Goal: Task Accomplishment & Management: Manage account settings

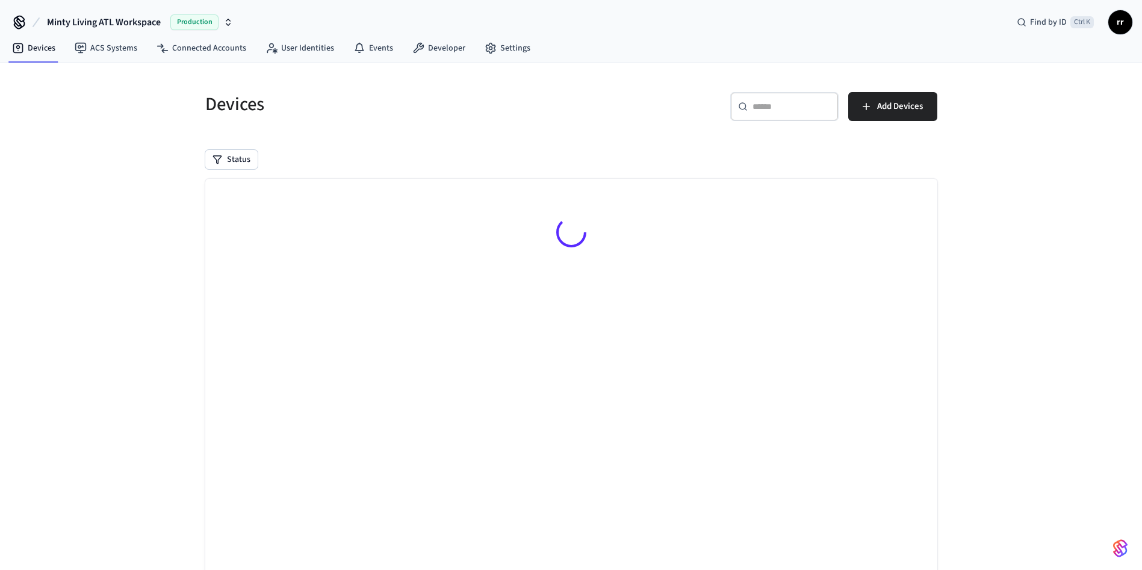
click at [786, 96] on div "​ ​" at bounding box center [784, 106] width 108 height 29
paste input "**********"
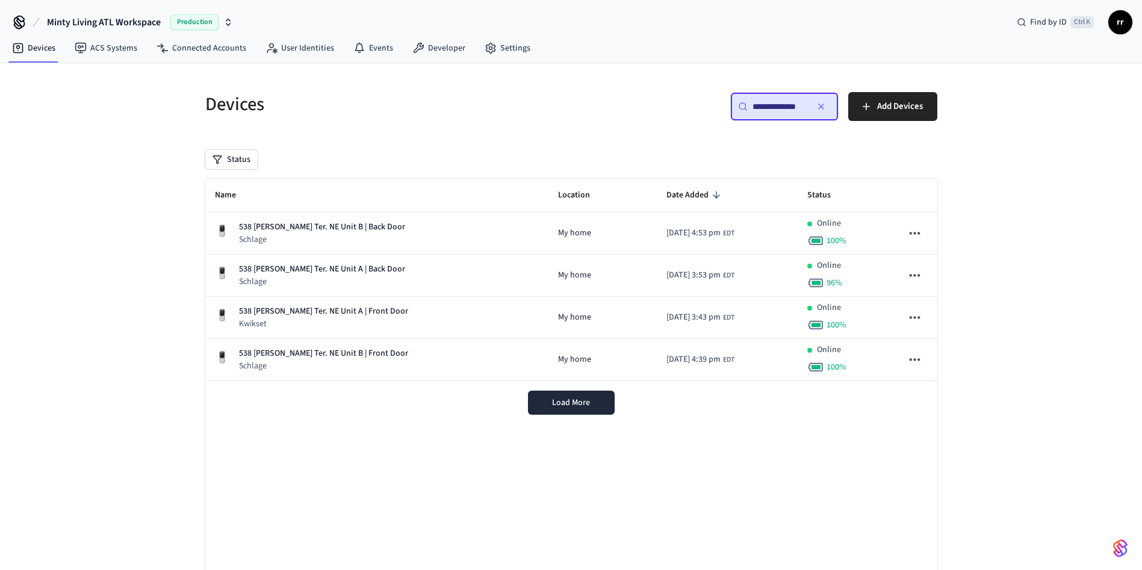
type input "**********"
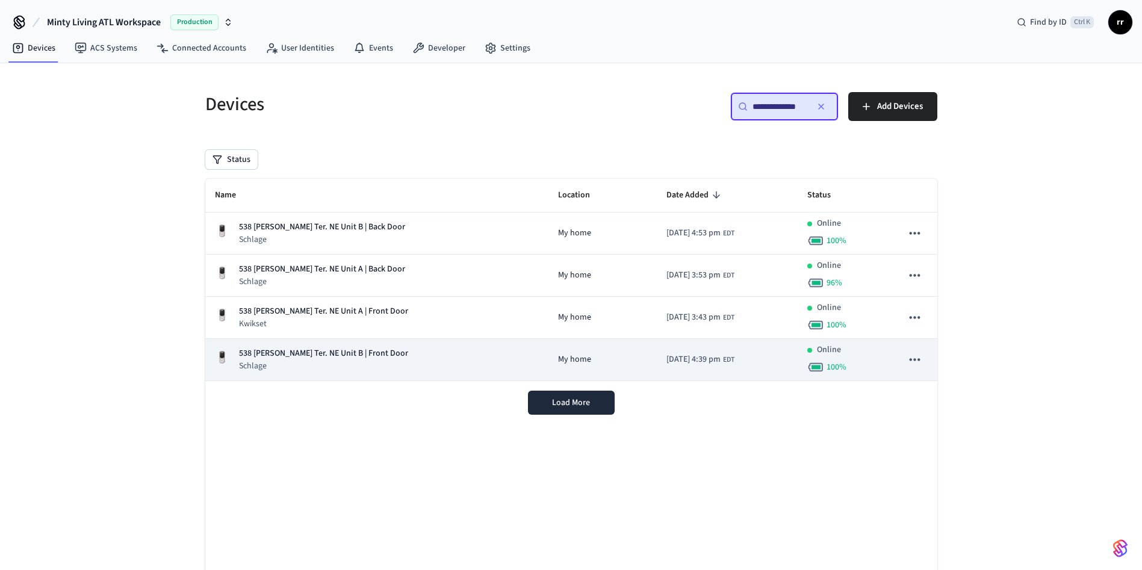
click at [348, 348] on p "538 [PERSON_NAME] Ter. NE Unit B | Front Door" at bounding box center [323, 353] width 169 height 13
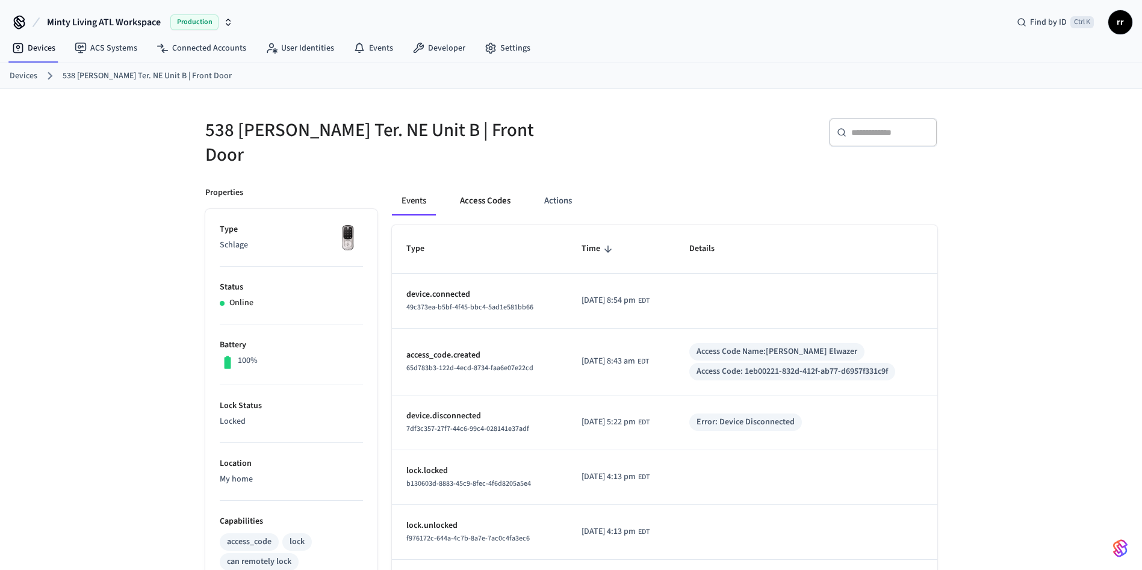
click at [498, 187] on button "Access Codes" at bounding box center [485, 201] width 70 height 29
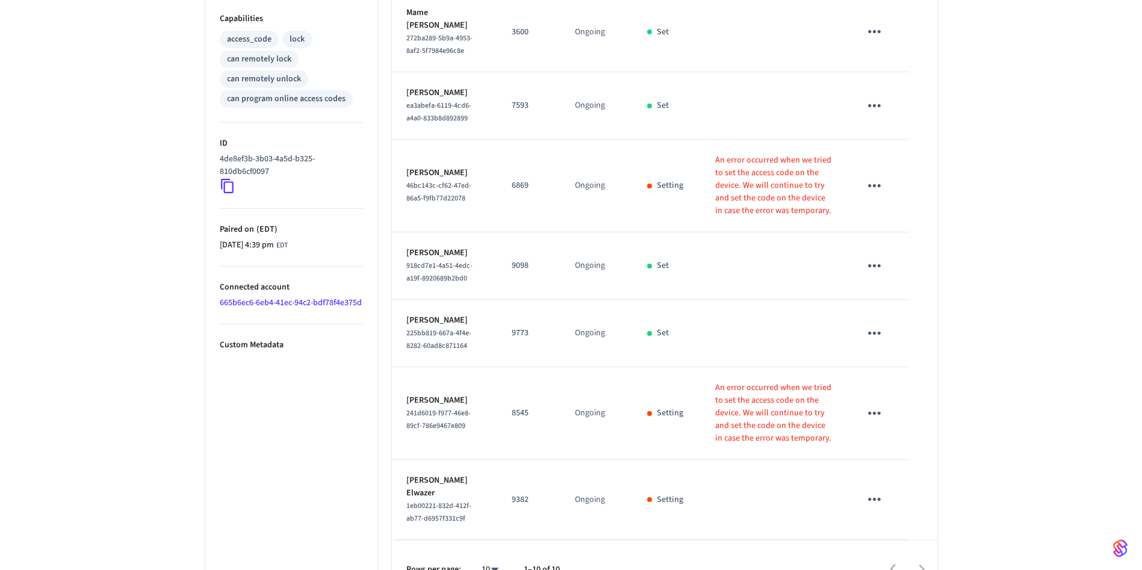
scroll to position [507, 0]
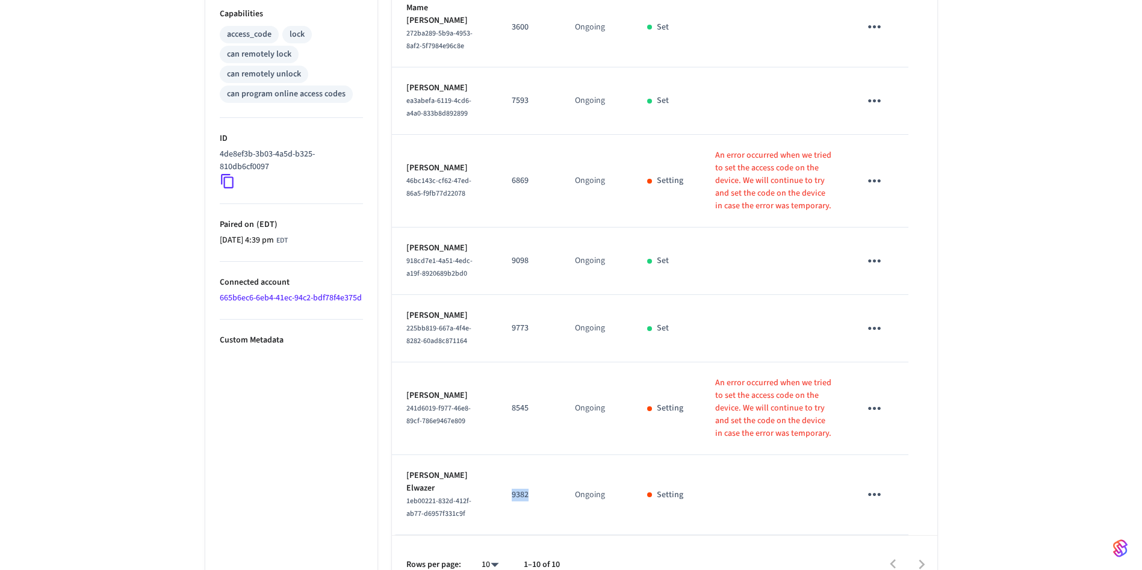
drag, startPoint x: 527, startPoint y: 489, endPoint x: 543, endPoint y: 494, distance: 17.7
click at [543, 494] on td "9382" at bounding box center [528, 495] width 63 height 80
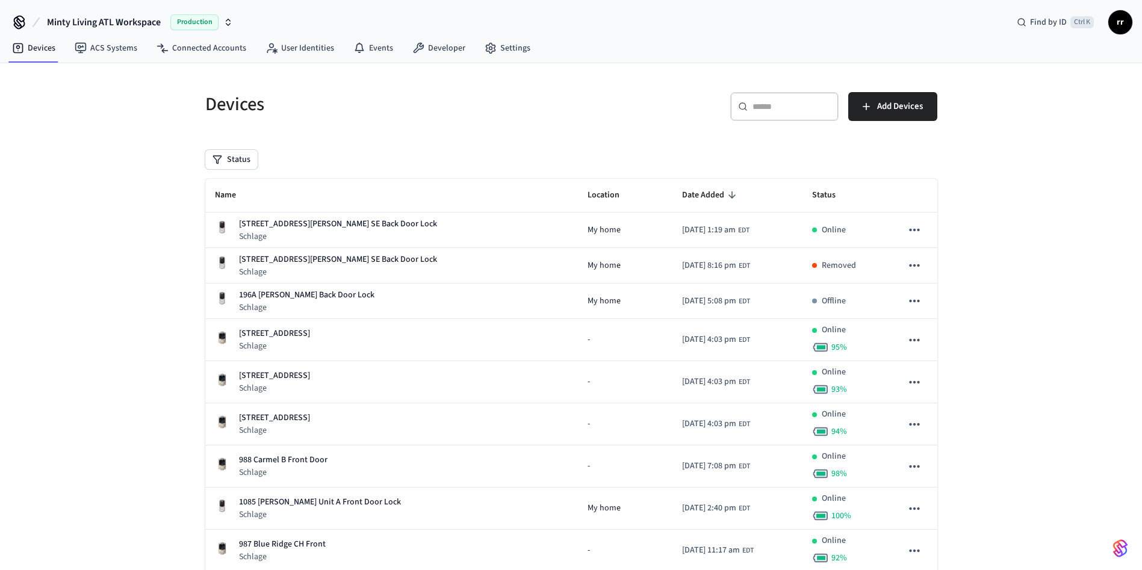
click at [782, 90] on div "​ ​ Add Devices" at bounding box center [750, 104] width 373 height 53
click at [787, 98] on div "​ ​" at bounding box center [784, 106] width 108 height 29
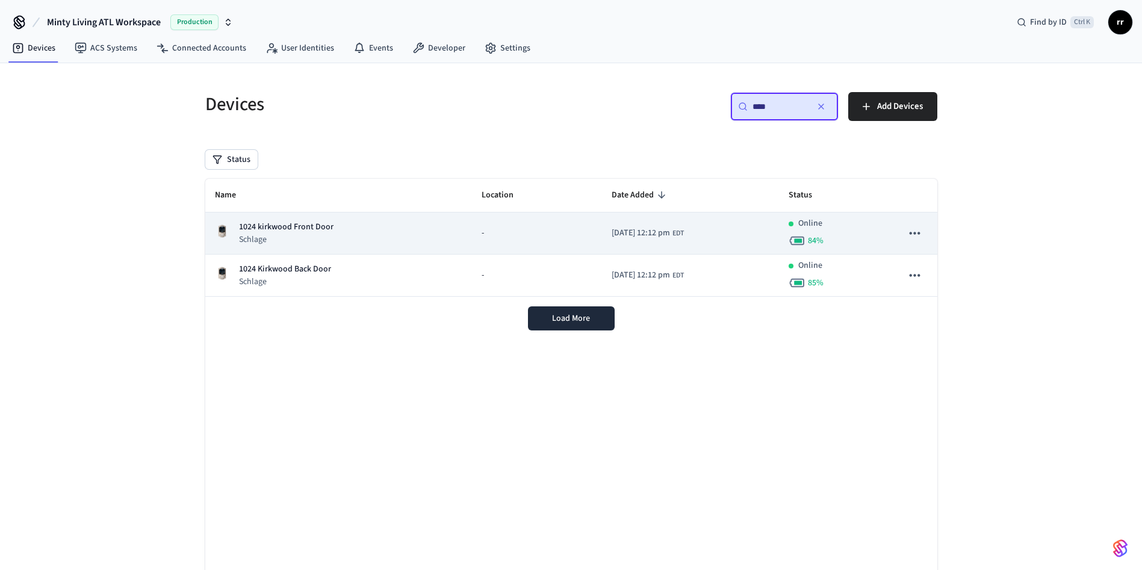
type input "****"
click at [285, 231] on p "1024 kirkwood Front Door" at bounding box center [286, 227] width 94 height 13
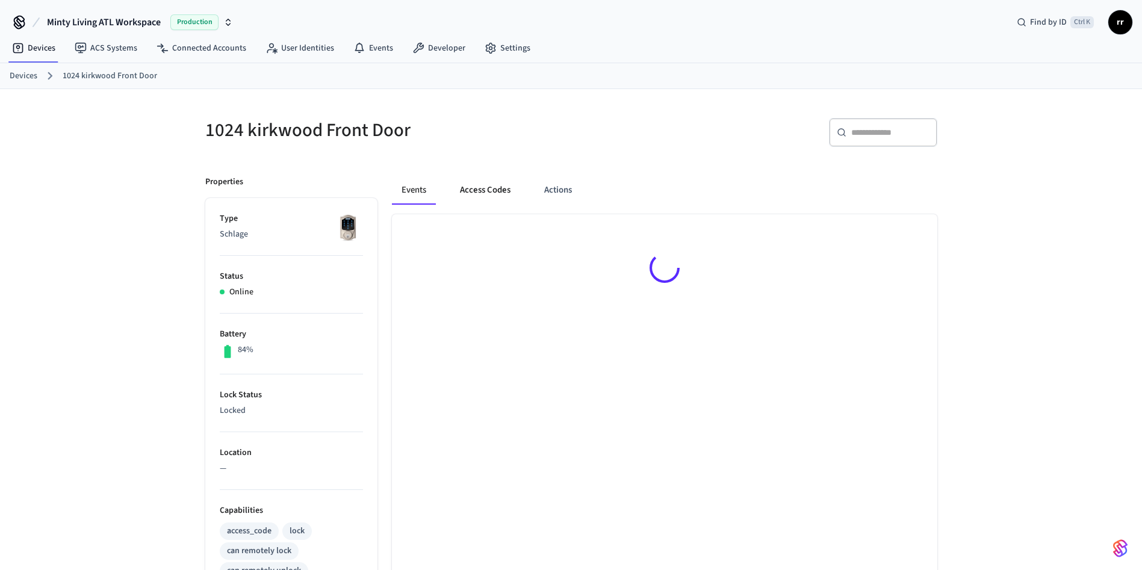
click at [484, 196] on button "Access Codes" at bounding box center [485, 190] width 70 height 29
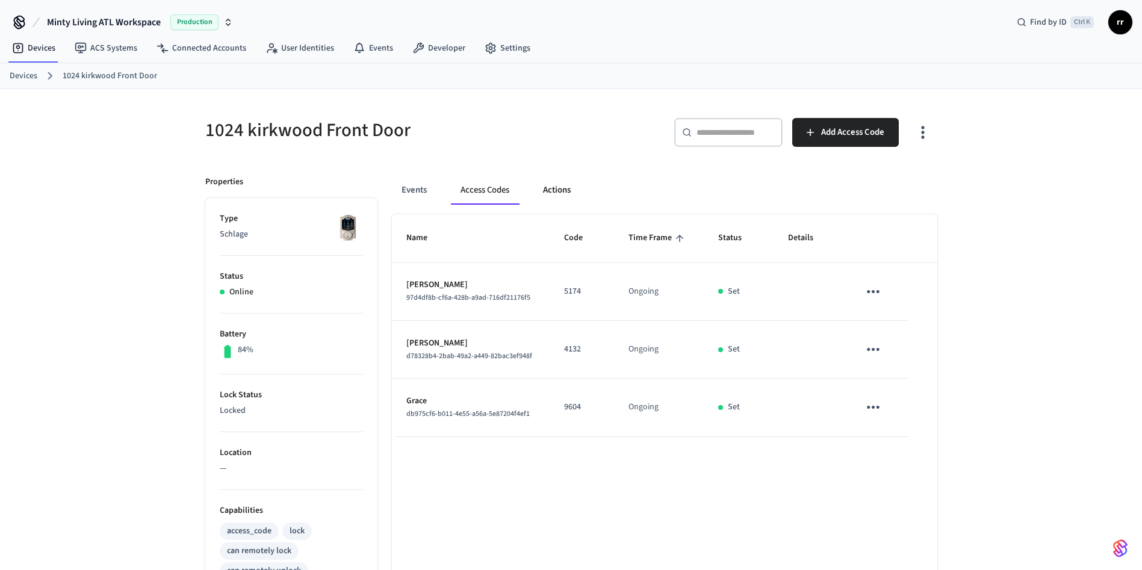
click at [556, 189] on button "Actions" at bounding box center [556, 190] width 47 height 29
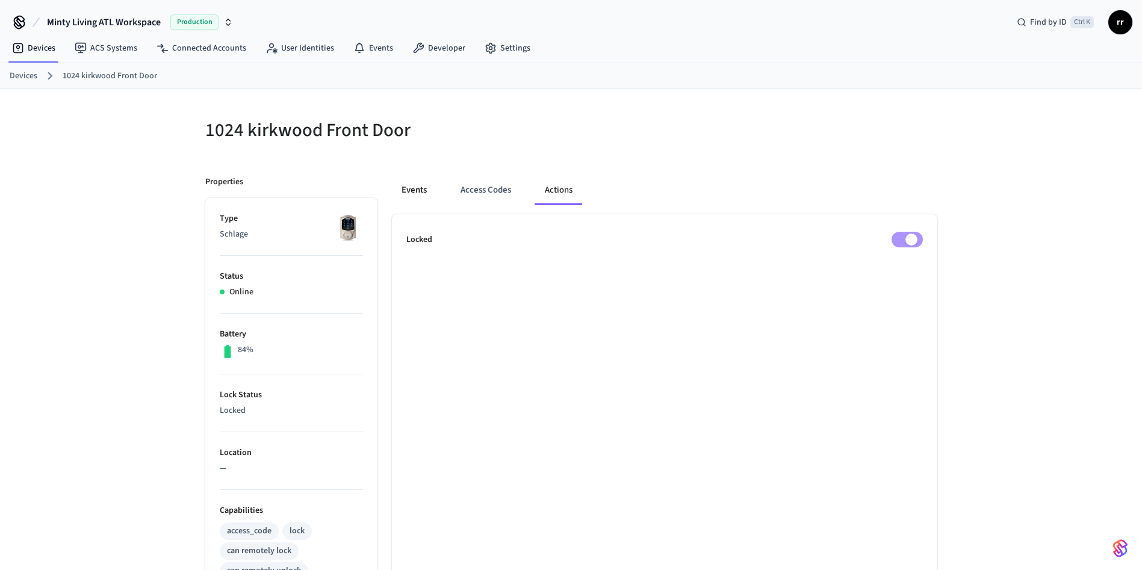
click at [401, 190] on button "Events" at bounding box center [414, 190] width 45 height 29
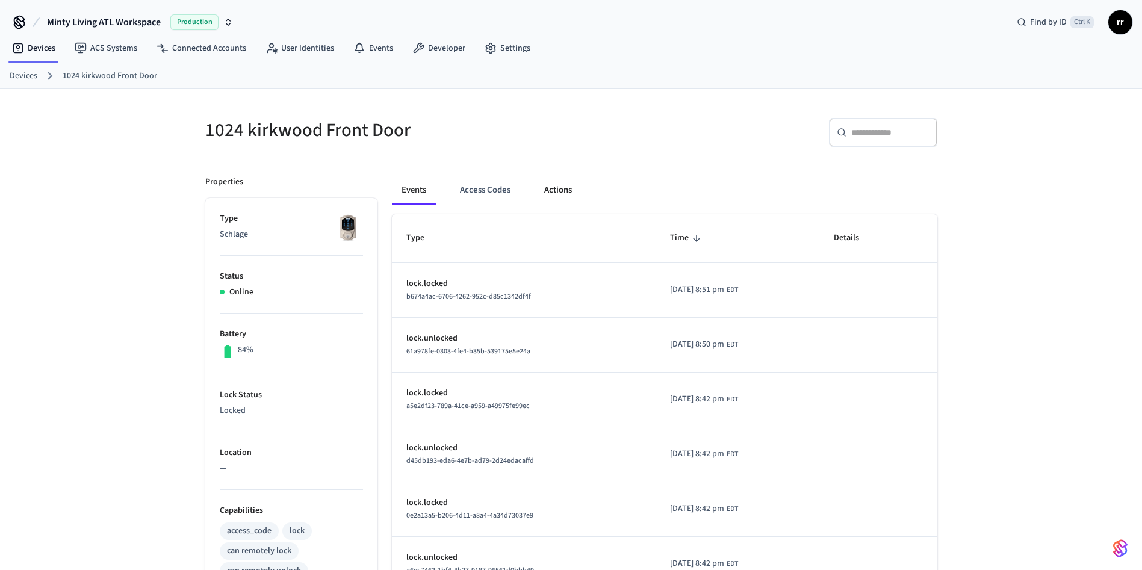
click at [549, 185] on button "Actions" at bounding box center [557, 190] width 47 height 29
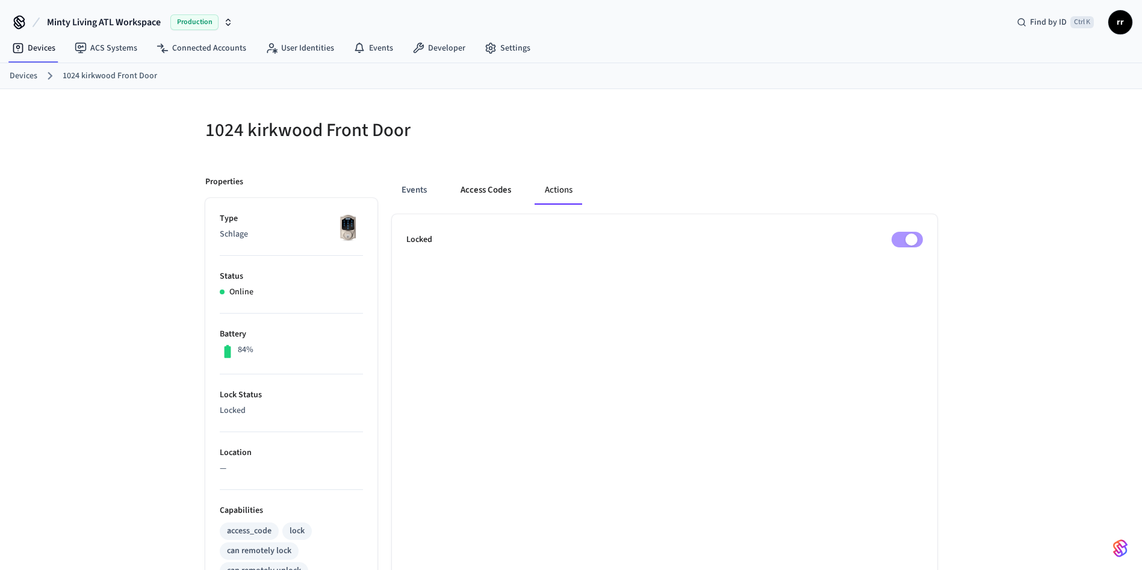
click at [488, 190] on button "Access Codes" at bounding box center [486, 190] width 70 height 29
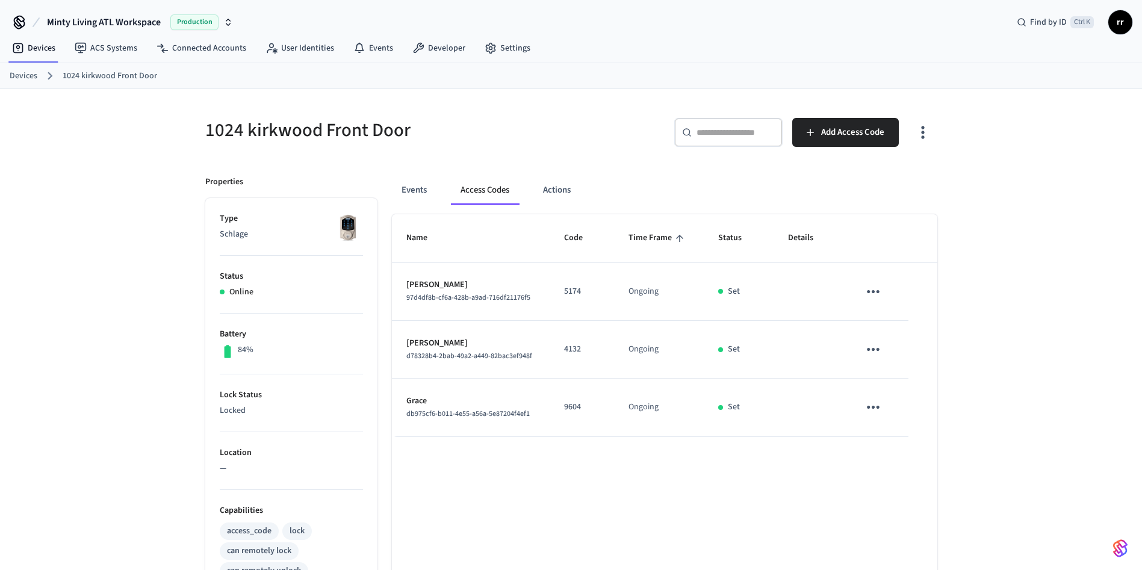
click at [569, 343] on p "4132" at bounding box center [582, 349] width 36 height 13
copy p "4132"
